Goal: Task Accomplishment & Management: Use online tool/utility

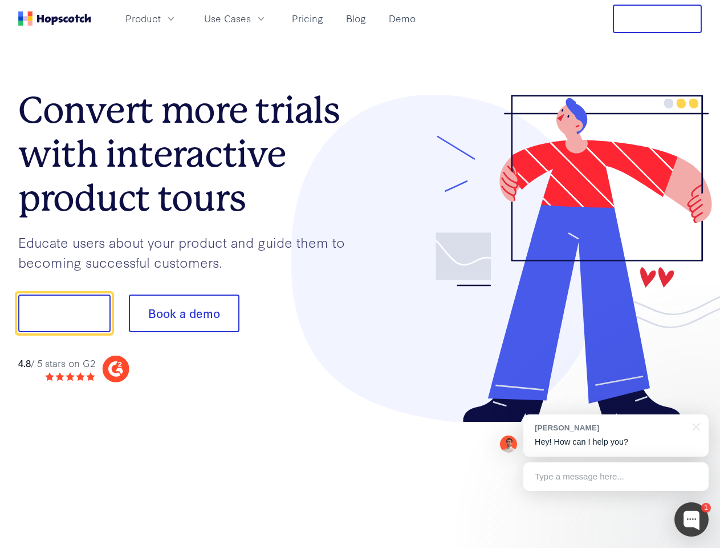
click at [360, 274] on div at bounding box center [531, 259] width 342 height 328
click at [161, 18] on span "Product" at bounding box center [142, 18] width 35 height 14
click at [251, 18] on span "Use Cases" at bounding box center [227, 18] width 47 height 14
click at [658, 19] on button "Free Trial" at bounding box center [657, 19] width 89 height 29
click at [64, 313] on button "Show me!" at bounding box center [64, 313] width 92 height 38
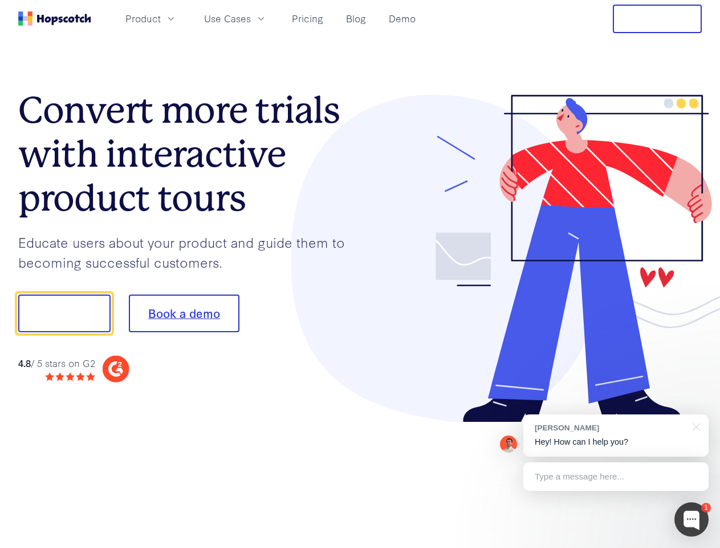
click at [184, 313] on button "Book a demo" at bounding box center [184, 313] width 111 height 38
click at [692, 519] on div at bounding box center [692, 519] width 34 height 34
click at [616, 435] on div "[PERSON_NAME] Hey! How can I help you?" at bounding box center [616, 435] width 185 height 42
click at [695, 425] on div at bounding box center [602, 388] width 214 height 228
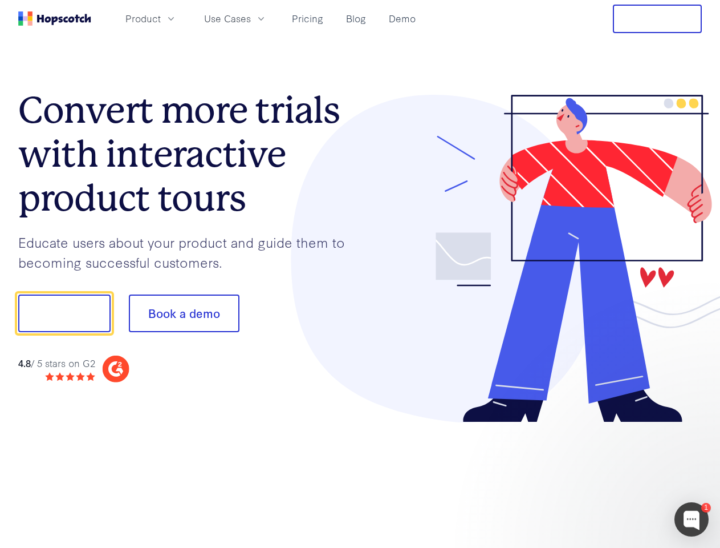
click at [616, 476] on div at bounding box center [602, 388] width 214 height 228
